Goal: Task Accomplishment & Management: Manage account settings

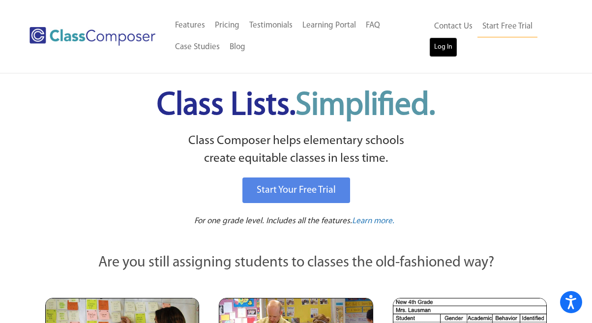
click at [440, 45] on link "Log In" at bounding box center [443, 47] width 28 height 20
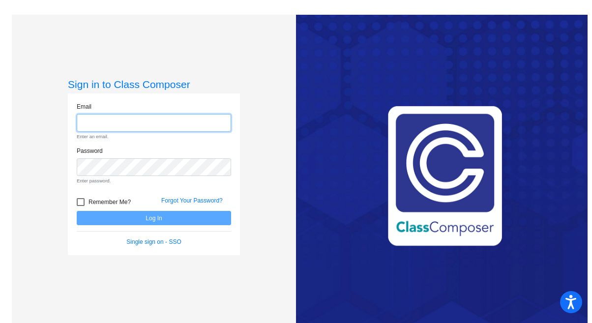
type input "[PERSON_NAME][EMAIL_ADDRESS][PERSON_NAME][DOMAIN_NAME]"
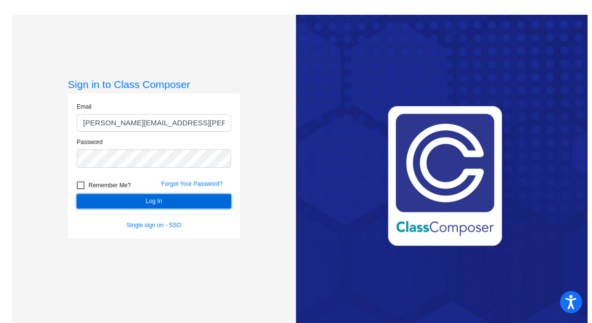
click at [152, 205] on button "Log In" at bounding box center [154, 201] width 154 height 14
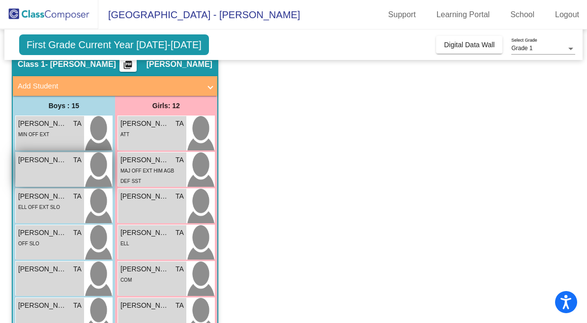
scroll to position [0, 0]
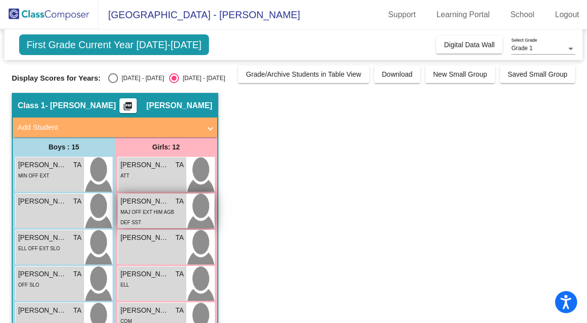
click at [178, 200] on span "TA" at bounding box center [180, 201] width 8 height 10
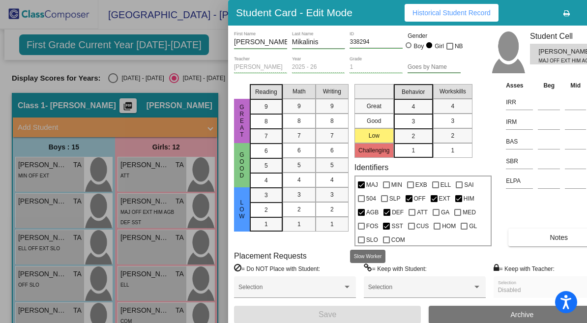
scroll to position [0, 0]
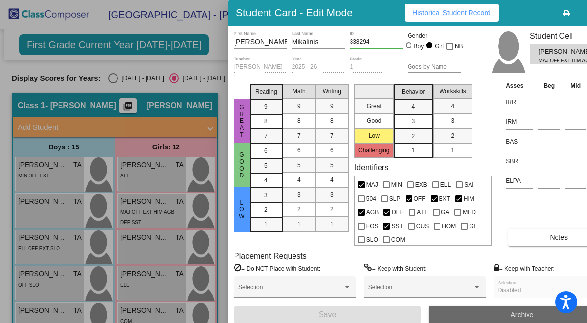
click at [511, 314] on span "Archive" at bounding box center [522, 315] width 23 height 8
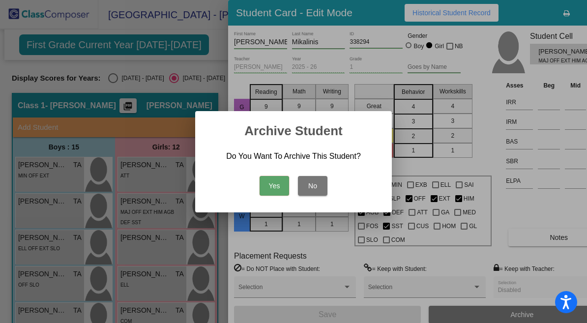
click at [278, 183] on button "Yes" at bounding box center [275, 186] width 30 height 20
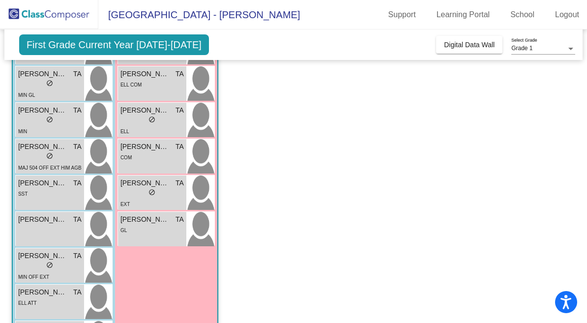
scroll to position [311, 0]
